Goal: Find specific page/section

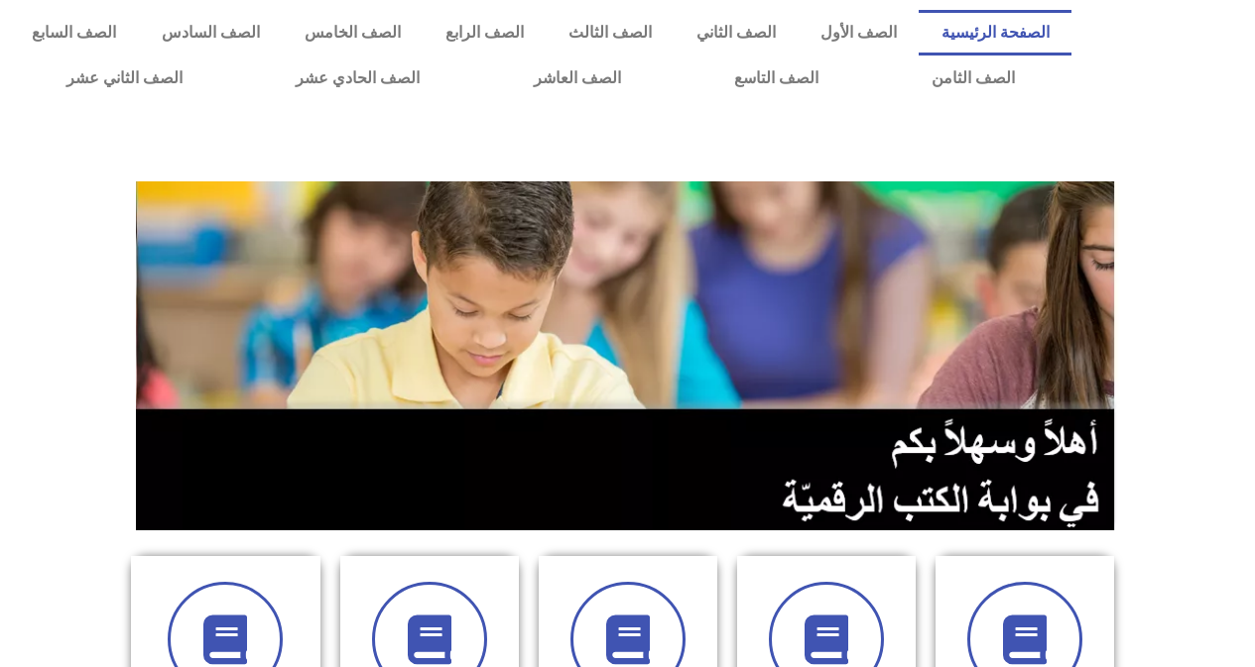
click at [770, 367] on img at bounding box center [628, 355] width 984 height 349
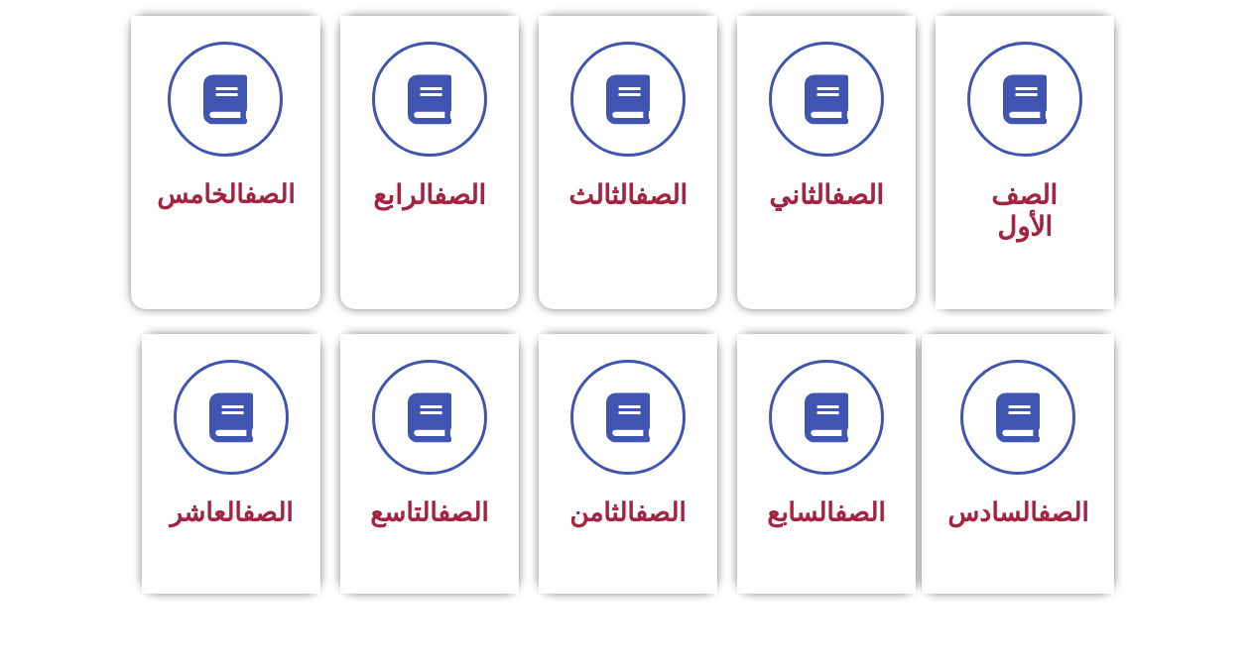
scroll to position [548, 0]
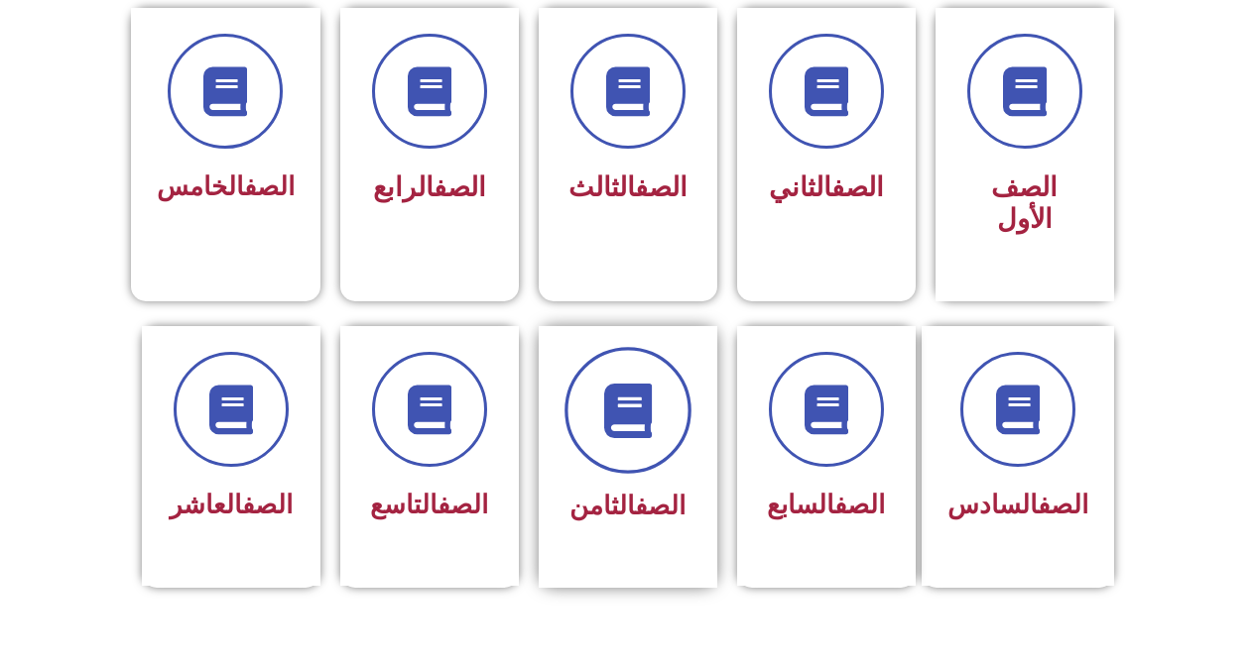
click at [635, 386] on icon at bounding box center [627, 410] width 55 height 55
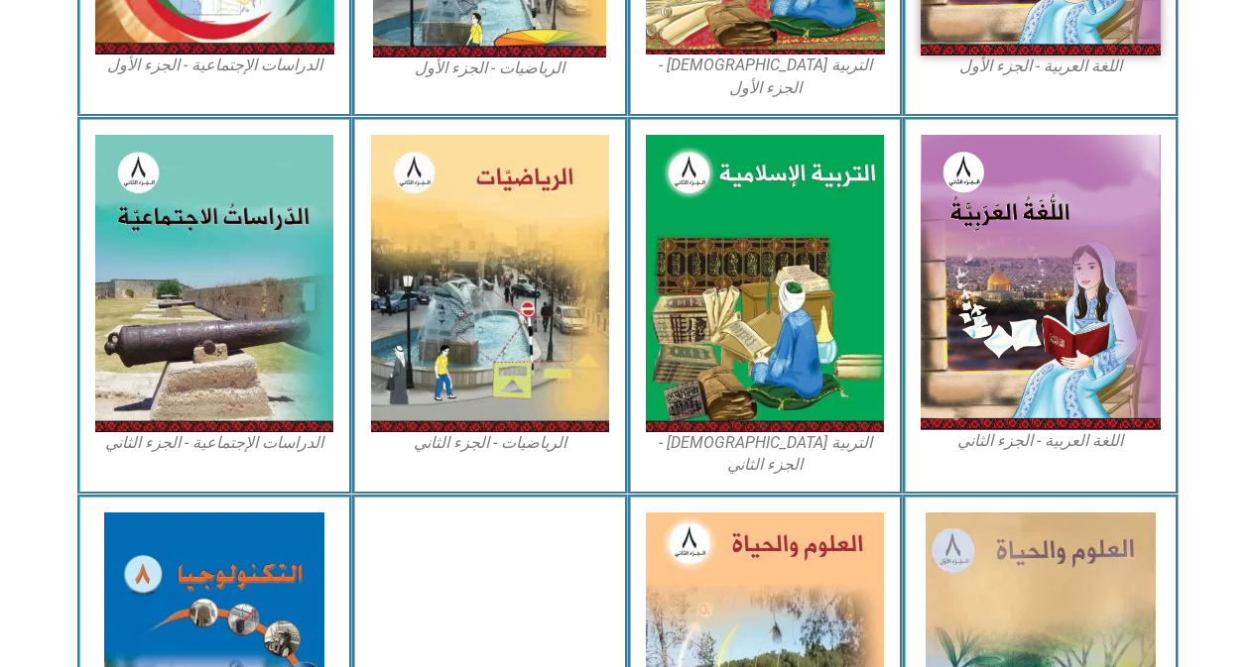
scroll to position [901, 0]
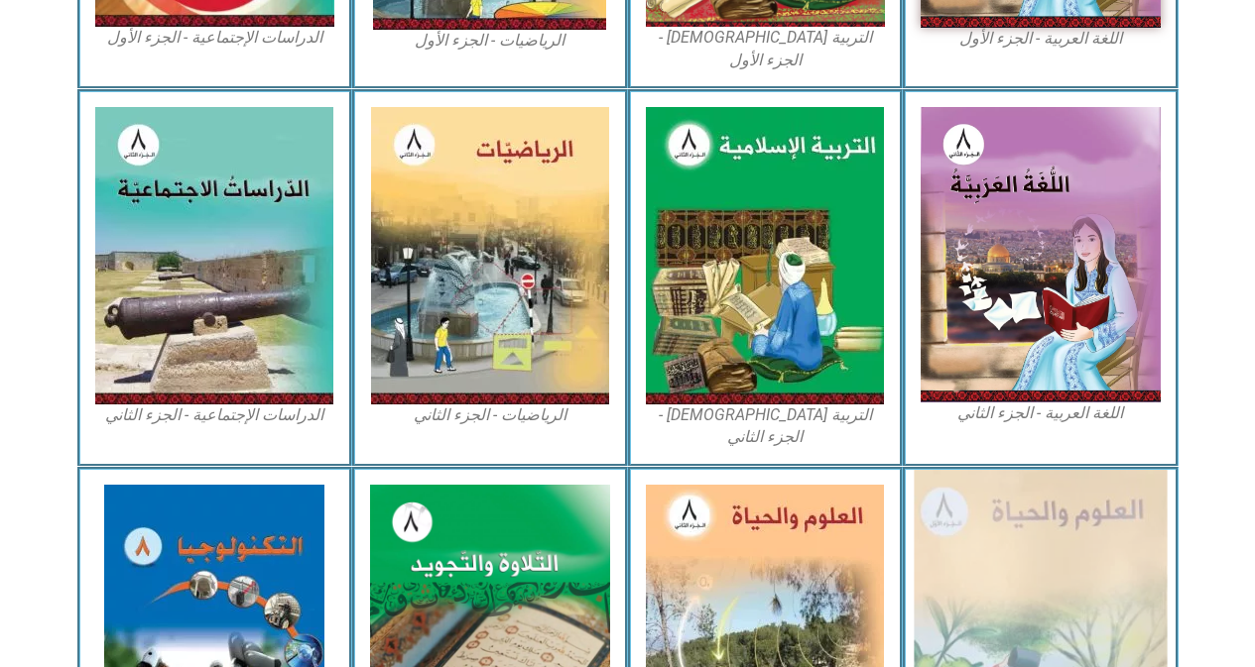
click at [1079, 509] on img at bounding box center [1039, 633] width 253 height 327
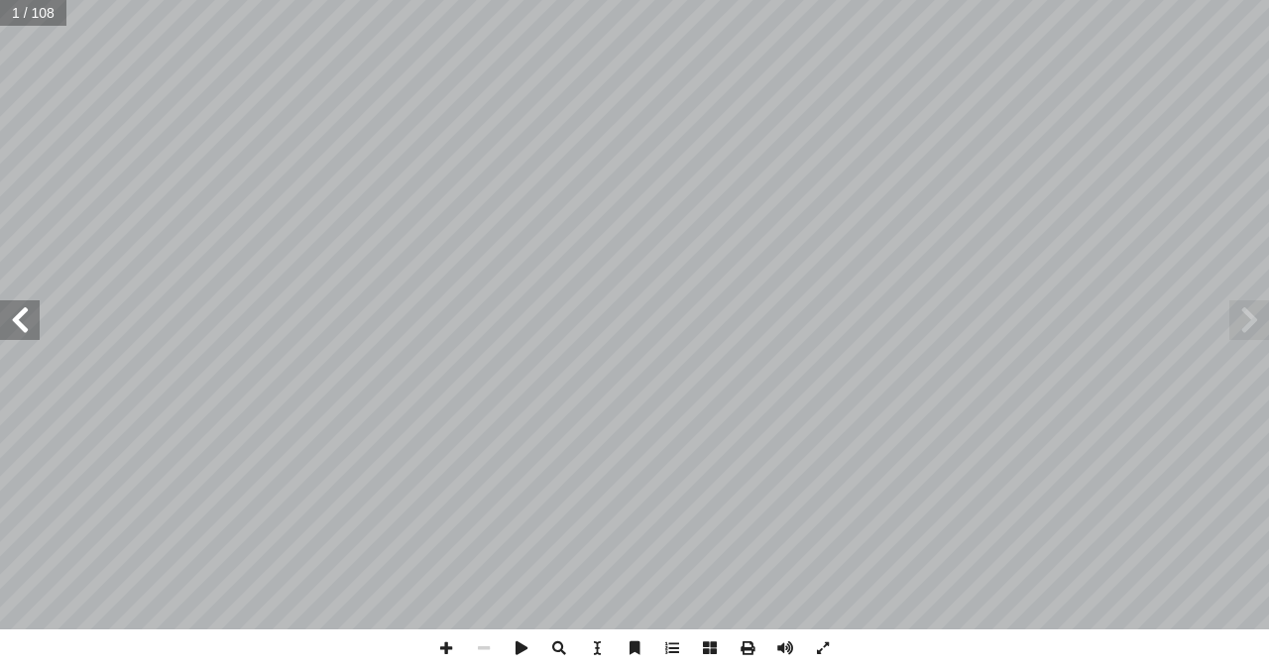
click at [36, 7] on input "text" at bounding box center [33, 13] width 66 height 26
type input "**"
click at [449, 652] on span at bounding box center [446, 649] width 38 height 38
click at [954, 660] on div "٢٤ ة ّ واة الخلي ُ ف الكروموسومات في ن ُ مراحل تضاع عدادها ٔ ا ُ ف ِ ضاع ُ نشاط…" at bounding box center [634, 333] width 1269 height 667
